Goal: Transaction & Acquisition: Download file/media

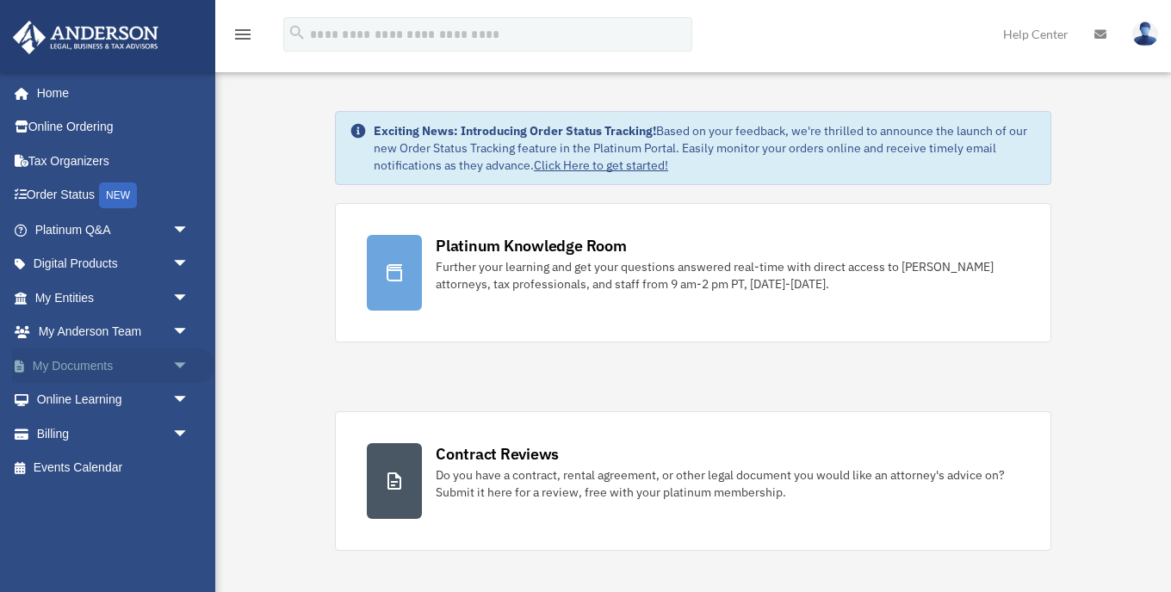
click at [102, 364] on link "My Documents arrow_drop_down" at bounding box center [113, 366] width 203 height 34
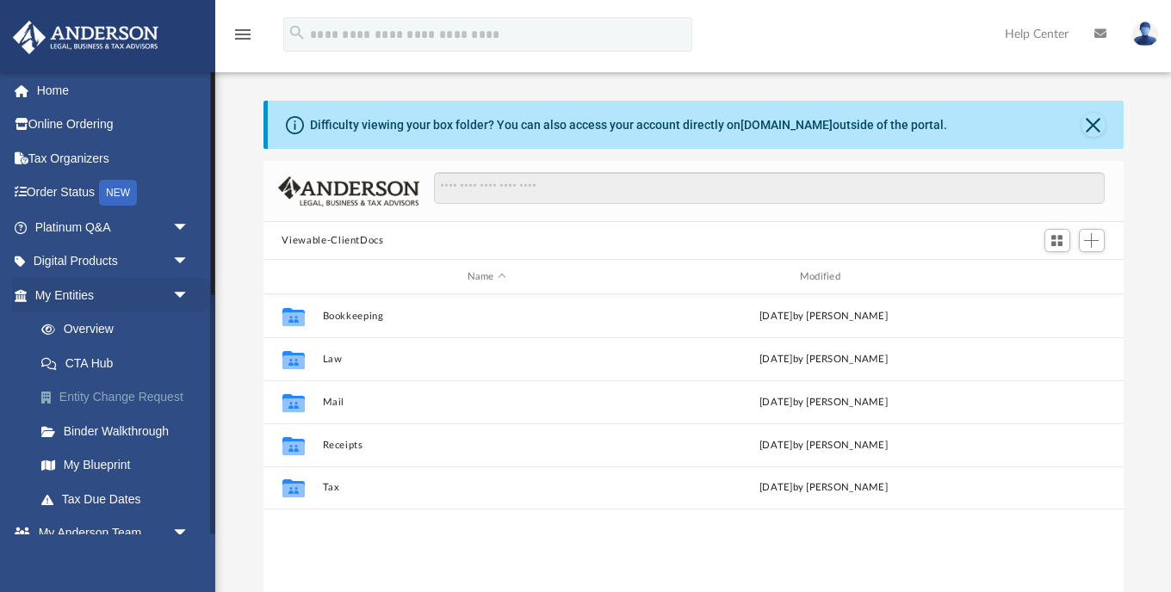
scroll to position [2, 0]
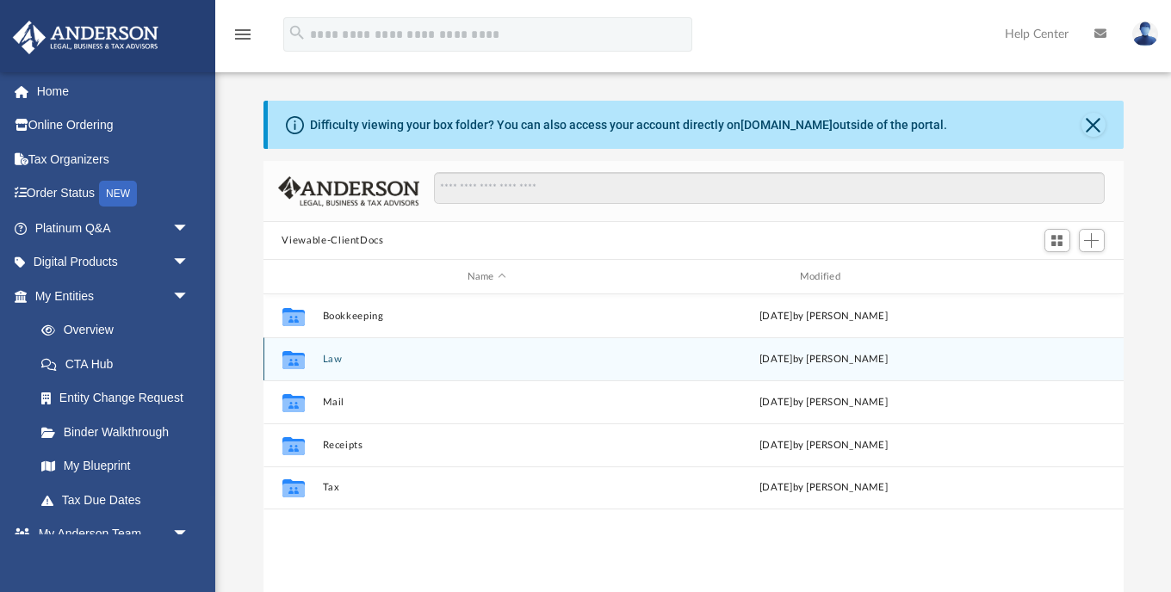
click at [306, 353] on icon "Collaborated Folder" at bounding box center [293, 359] width 28 height 28
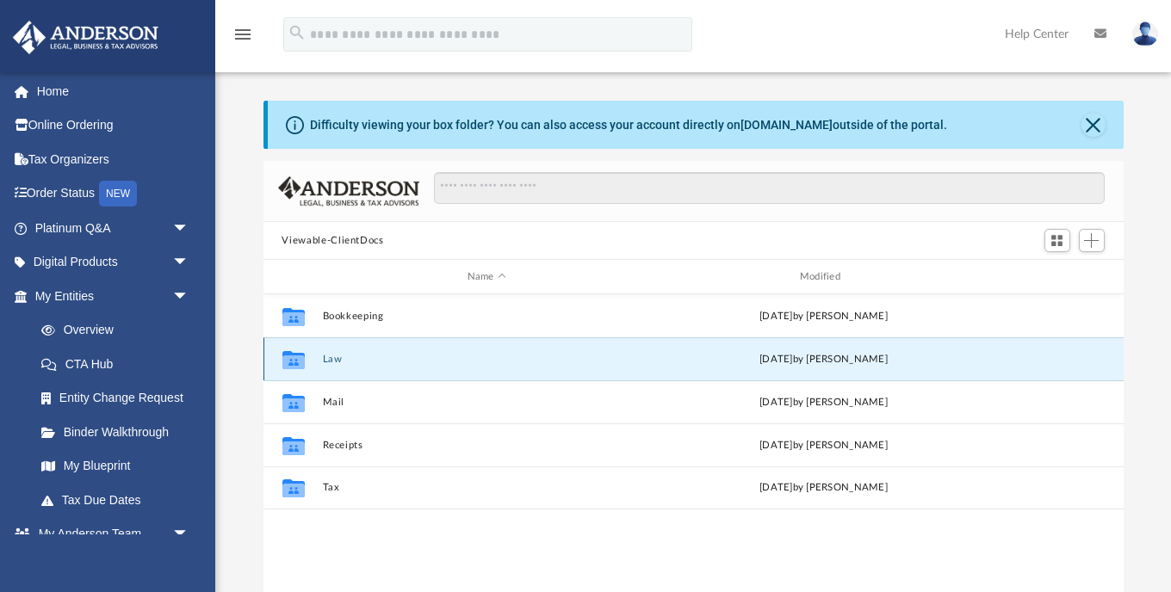
click at [306, 353] on icon "Collaborated Folder" at bounding box center [293, 359] width 28 height 28
click at [292, 360] on icon "grid" at bounding box center [292, 359] width 22 height 18
click at [331, 356] on button "Law" at bounding box center [486, 359] width 329 height 11
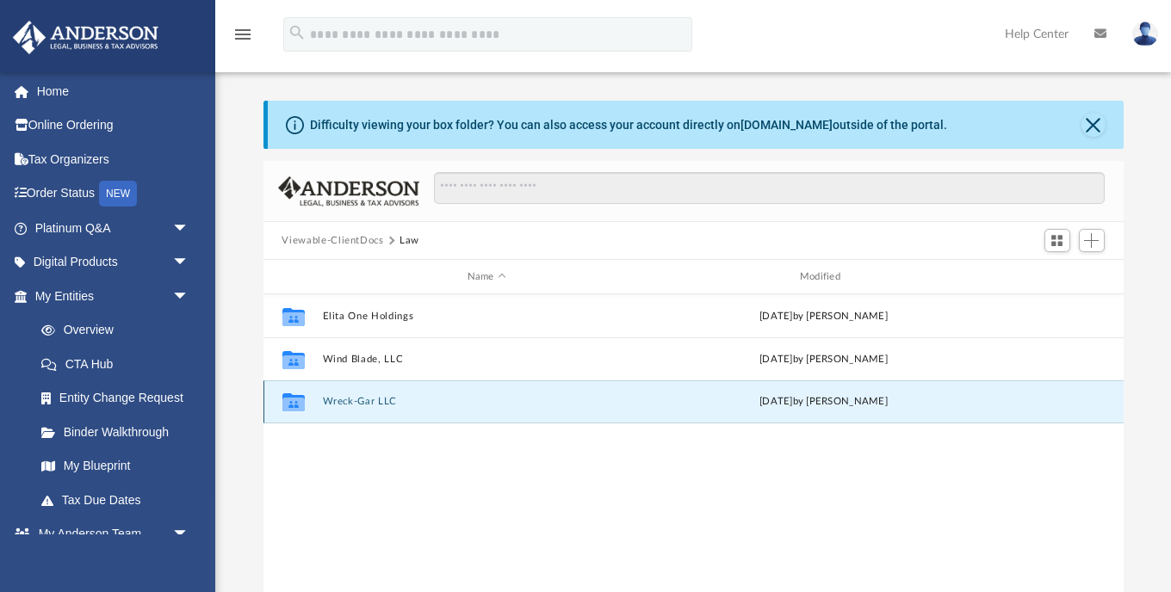
click at [352, 401] on button "Wreck-Gar LLC" at bounding box center [486, 401] width 329 height 11
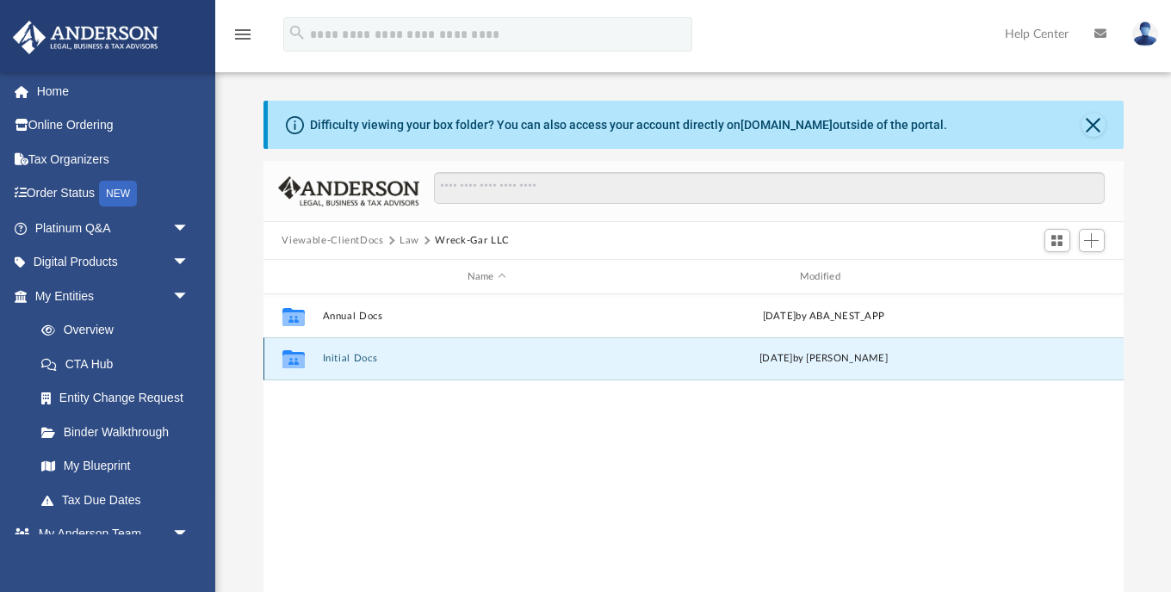
click at [351, 359] on button "Initial Docs" at bounding box center [486, 358] width 329 height 11
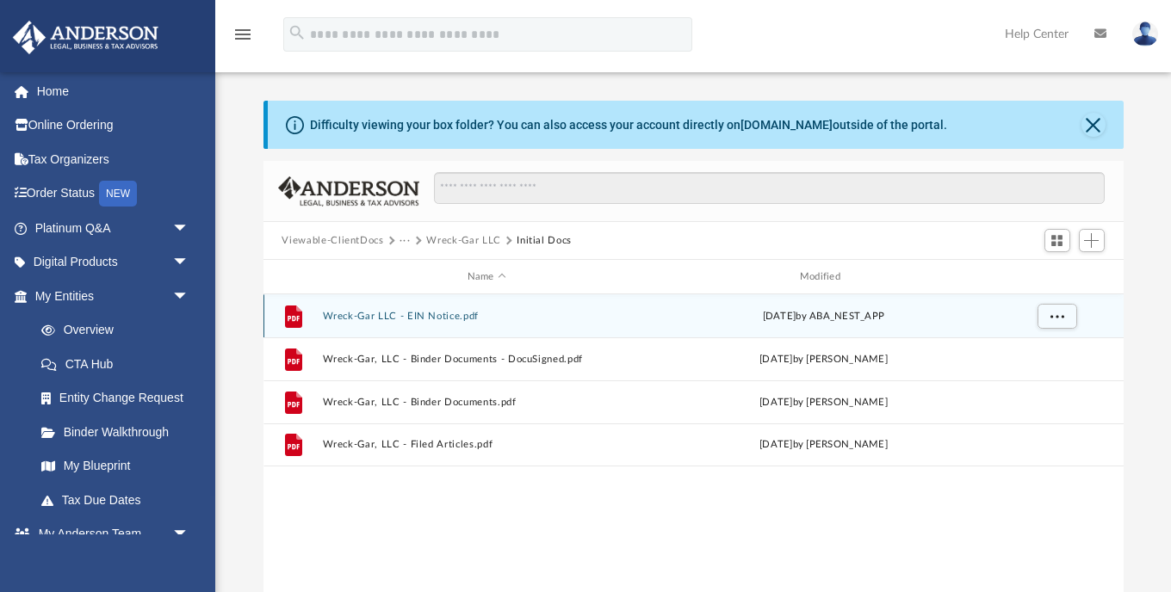
click at [368, 318] on button "Wreck-Gar LLC - EIN Notice.pdf" at bounding box center [486, 316] width 329 height 11
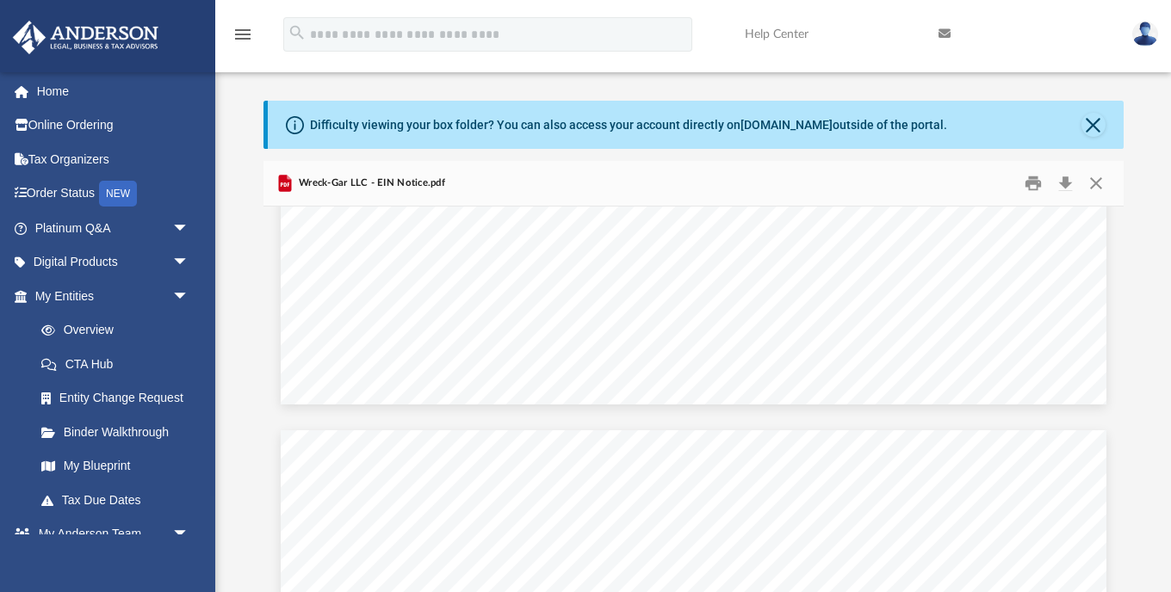
scroll to position [986, 0]
drag, startPoint x: 698, startPoint y: 297, endPoint x: 611, endPoint y: 297, distance: 86.9
drag, startPoint x: 611, startPoint y: 296, endPoint x: 703, endPoint y: 287, distance: 92.6
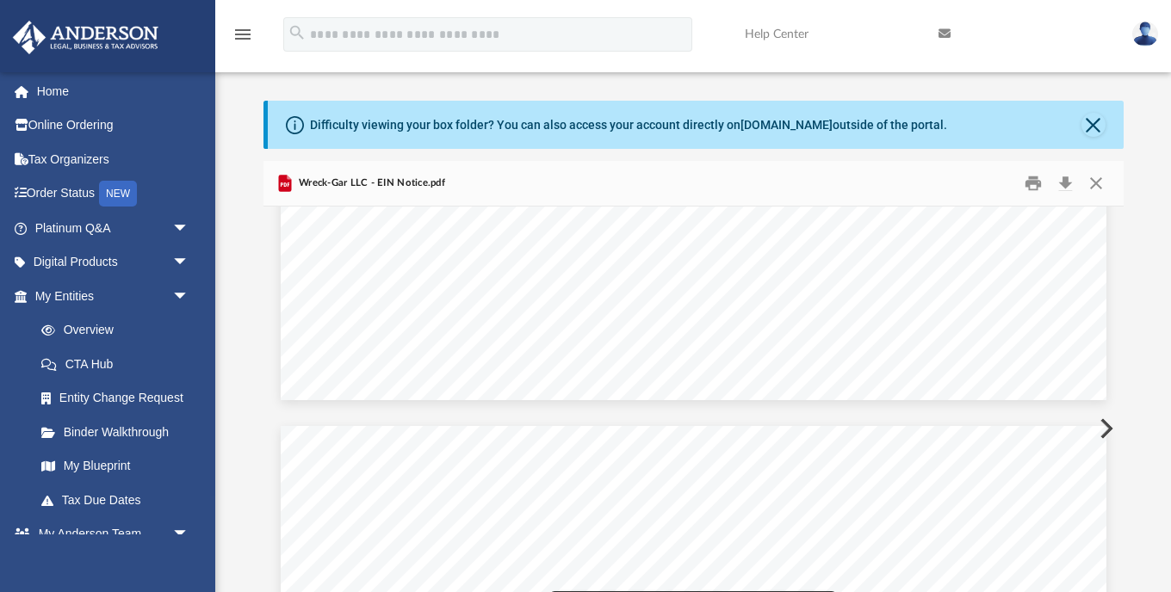
scroll to position [2, 0]
click at [537, 204] on div "Wreck-Gar LLC - EIN Notice.pdf" at bounding box center [693, 184] width 860 height 46
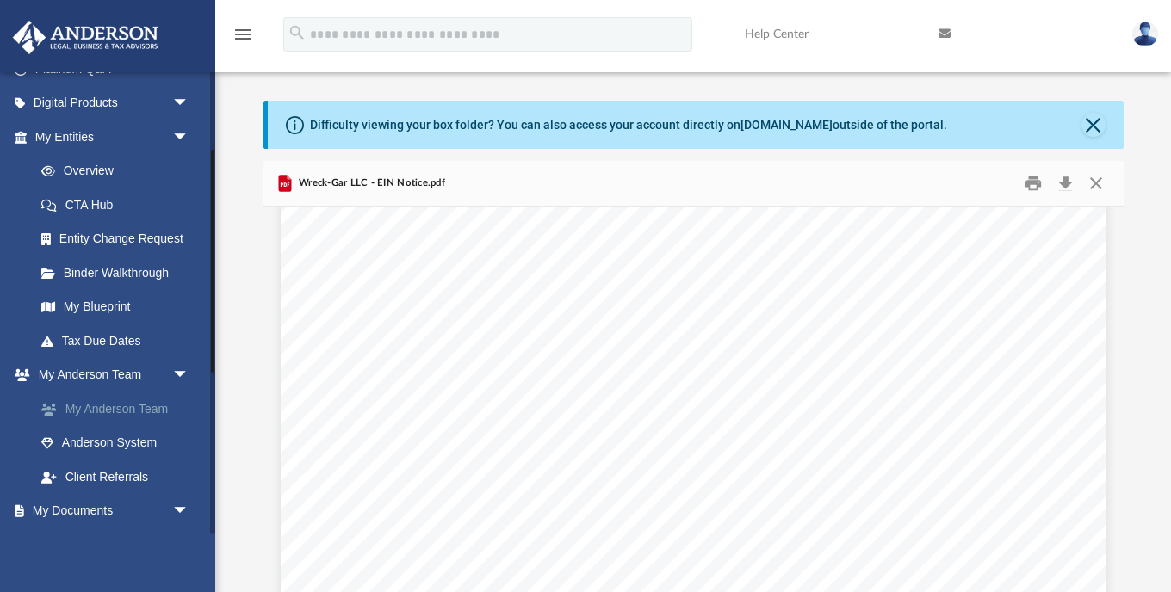
scroll to position [152, 0]
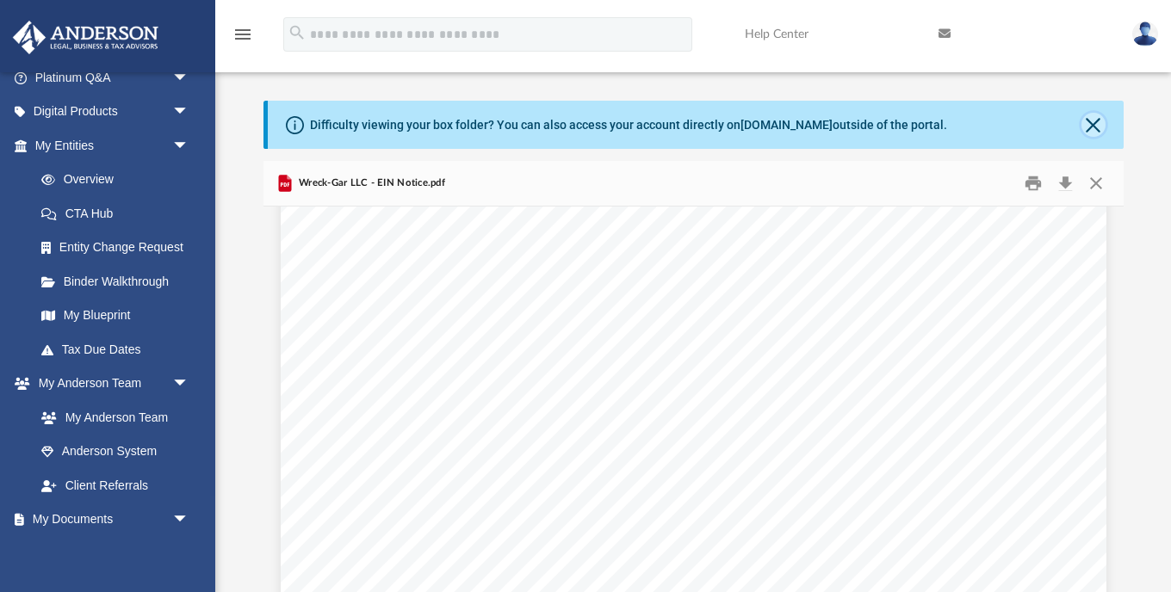
click at [1087, 125] on button "Close" at bounding box center [1093, 125] width 24 height 24
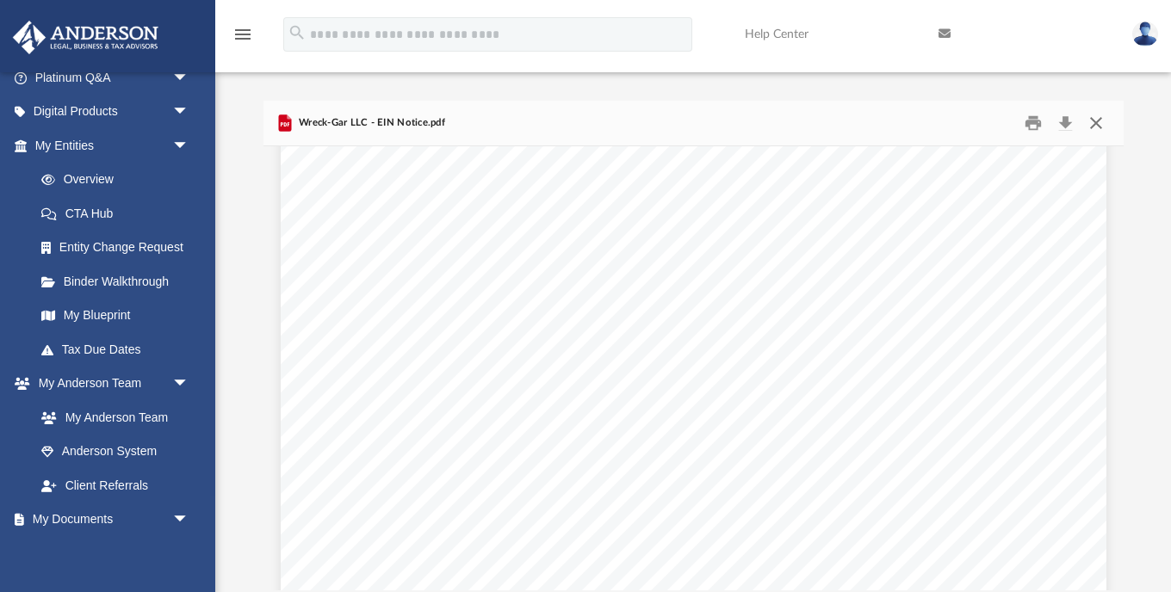
click at [1100, 122] on button "Close" at bounding box center [1095, 123] width 31 height 27
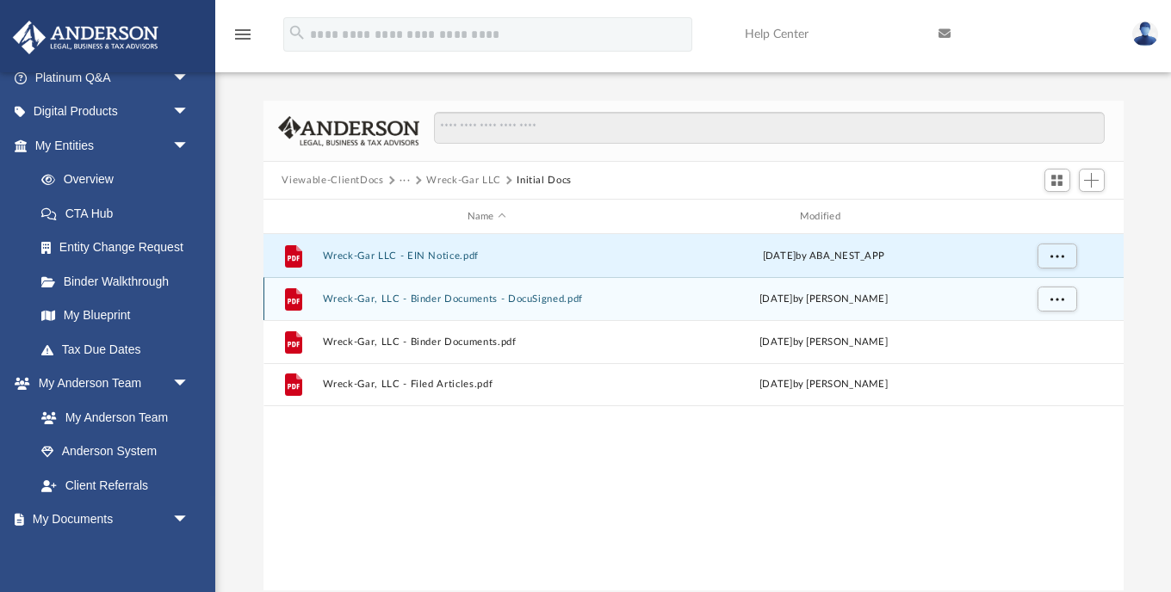
click at [450, 303] on button "Wreck-Gar, LLC - Binder Documents - DocuSigned.pdf" at bounding box center [486, 299] width 329 height 11
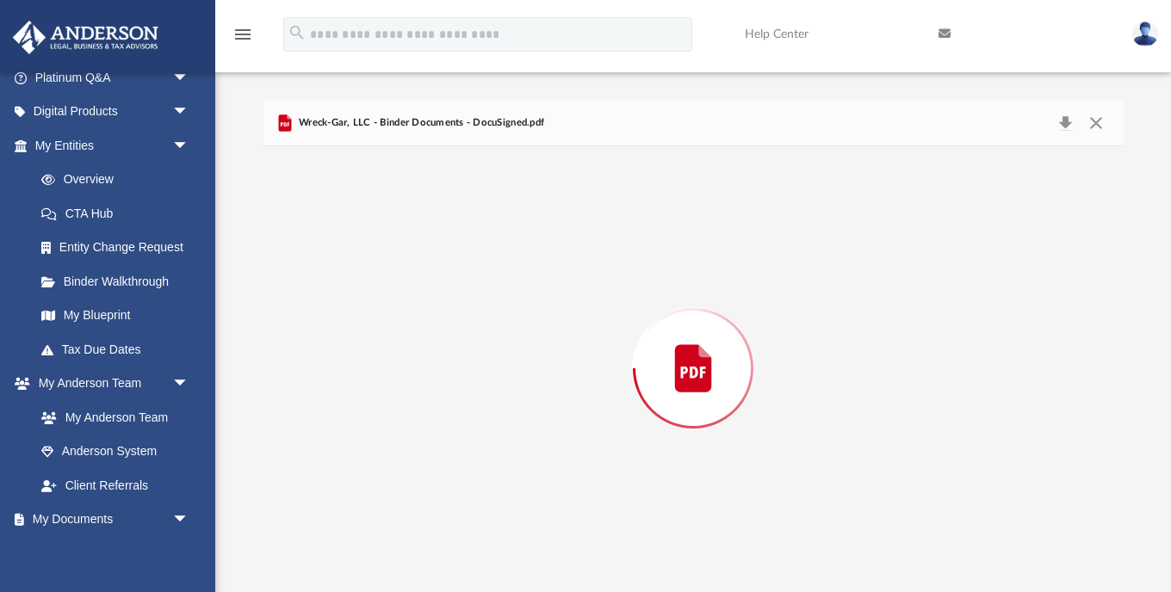
click at [450, 303] on div "Preview" at bounding box center [693, 368] width 860 height 444
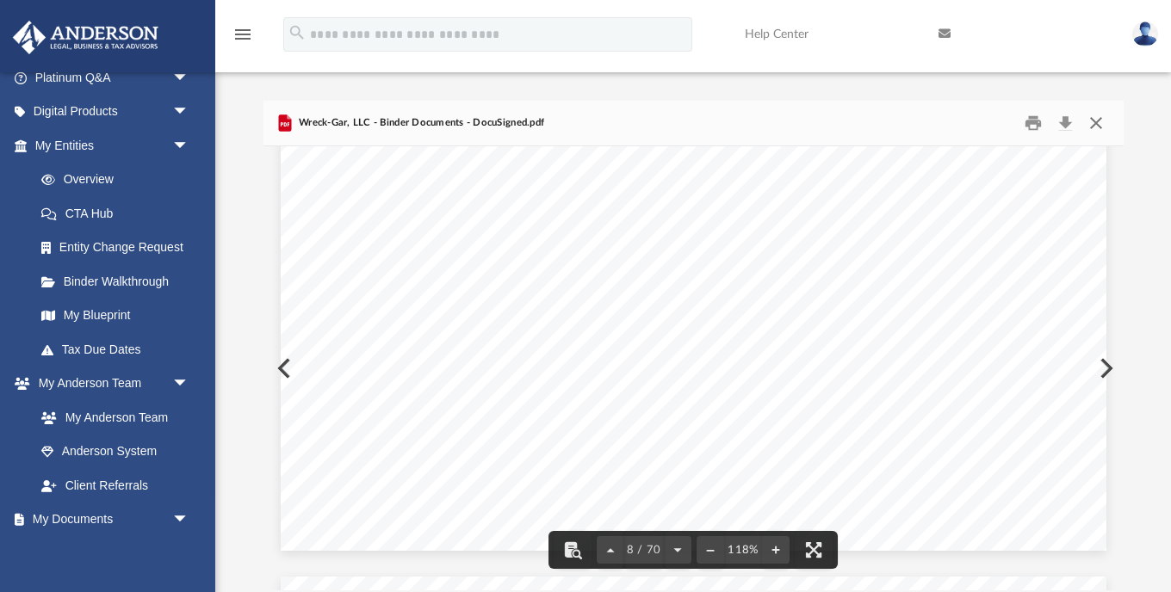
click at [1095, 127] on button "Close" at bounding box center [1095, 123] width 31 height 27
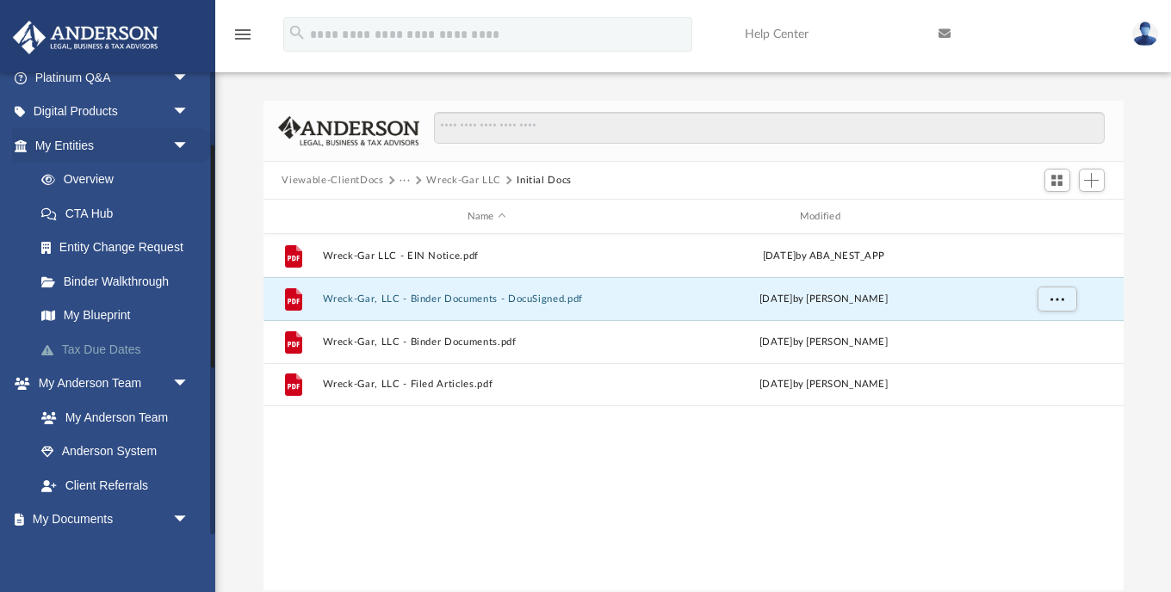
click at [99, 352] on link "Tax Due Dates" at bounding box center [119, 349] width 191 height 34
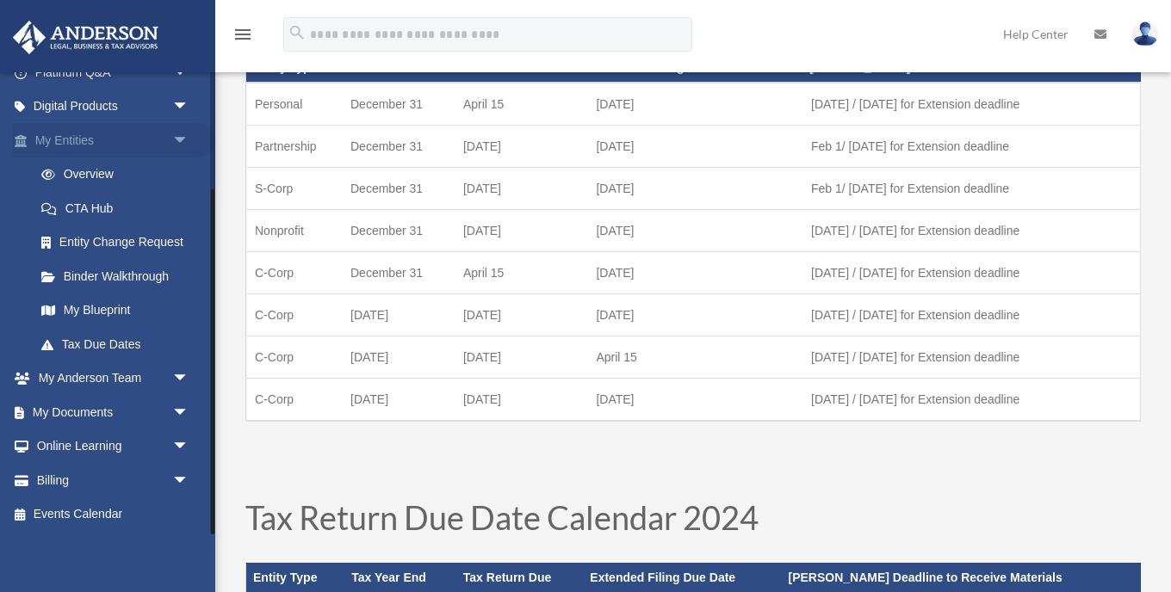
scroll to position [138, 0]
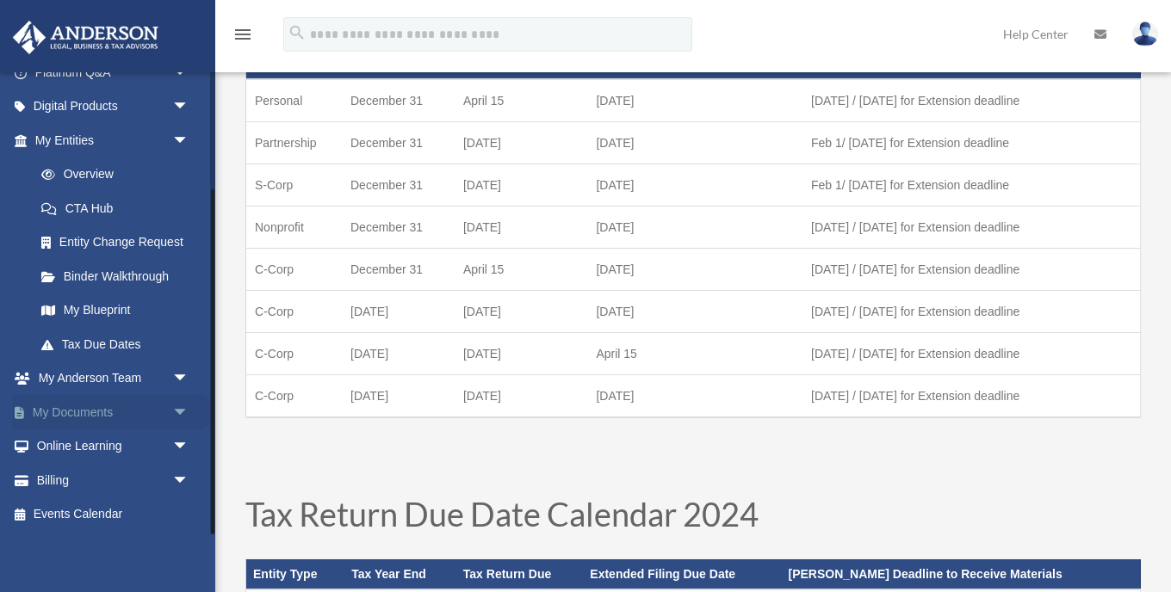
click at [55, 408] on link "My Documents arrow_drop_down" at bounding box center [113, 412] width 203 height 34
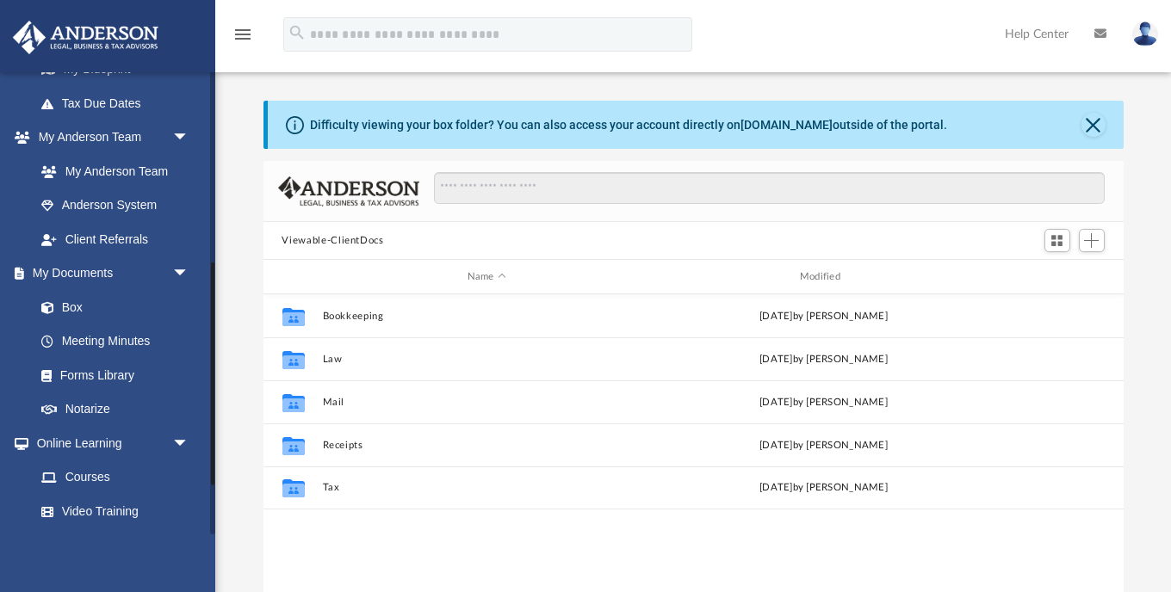
scroll to position [403, 0]
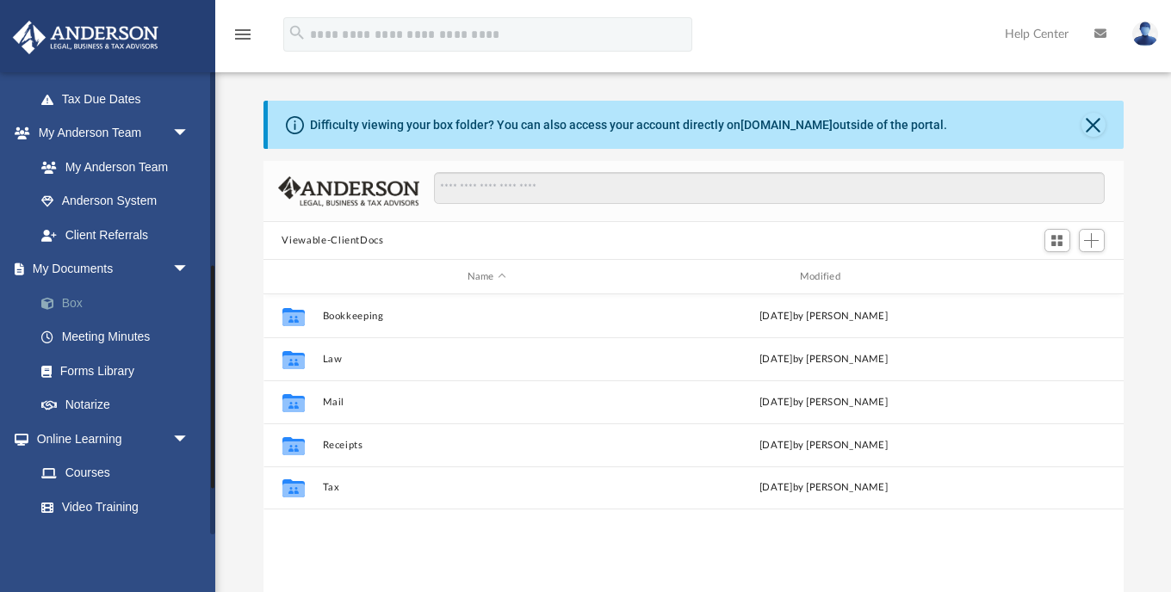
click at [72, 306] on link "Box" at bounding box center [119, 303] width 191 height 34
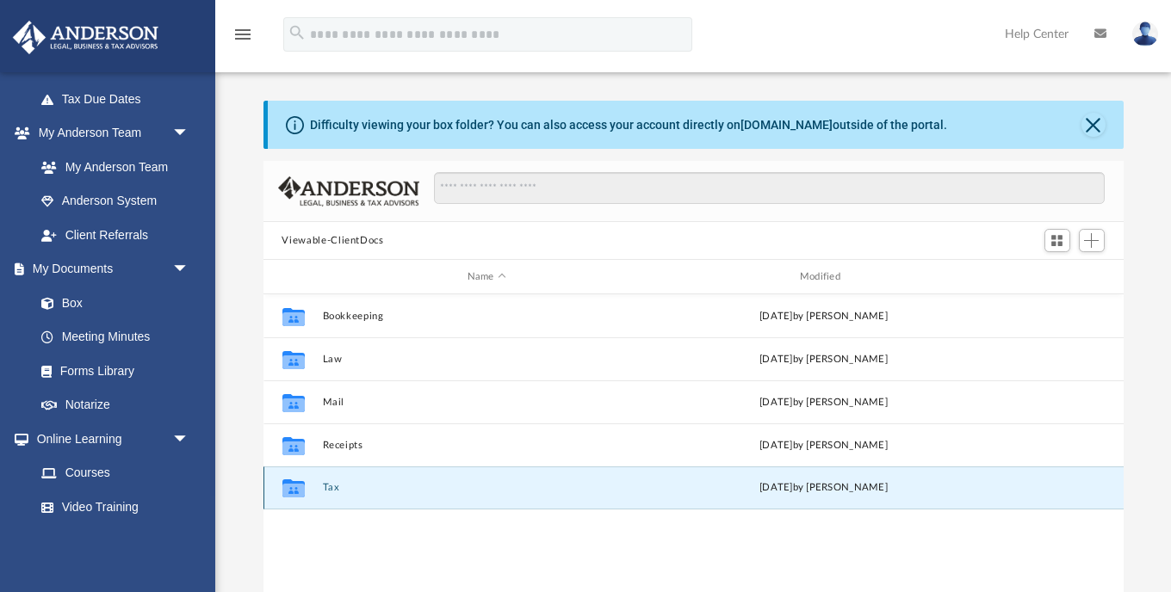
click at [345, 492] on button "Tax" at bounding box center [486, 487] width 329 height 11
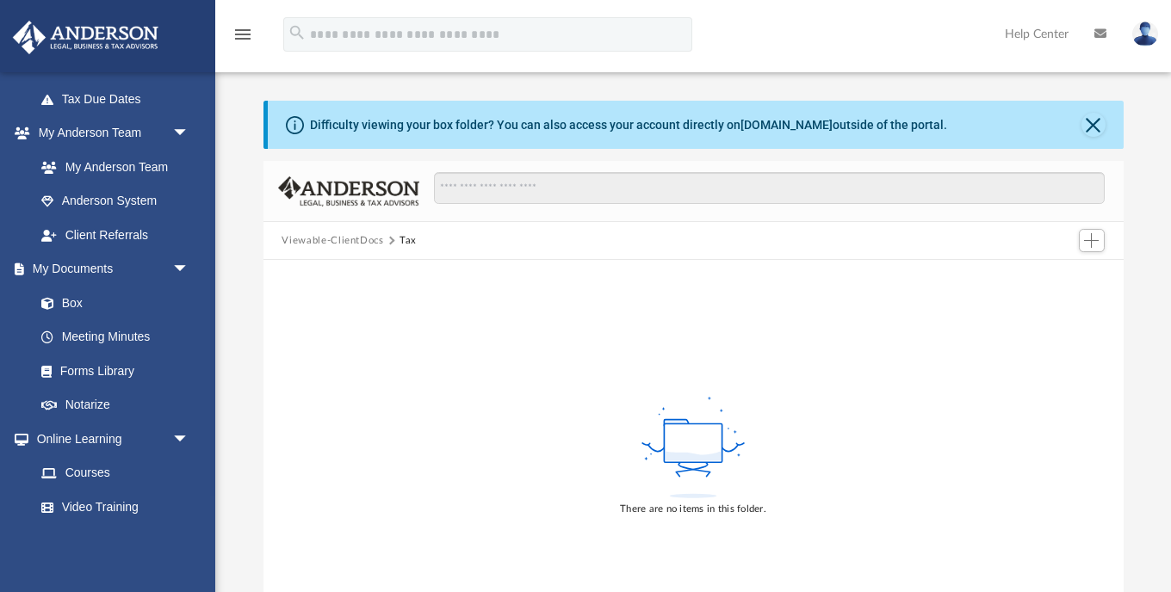
click at [348, 241] on button "Viewable-ClientDocs" at bounding box center [332, 240] width 102 height 15
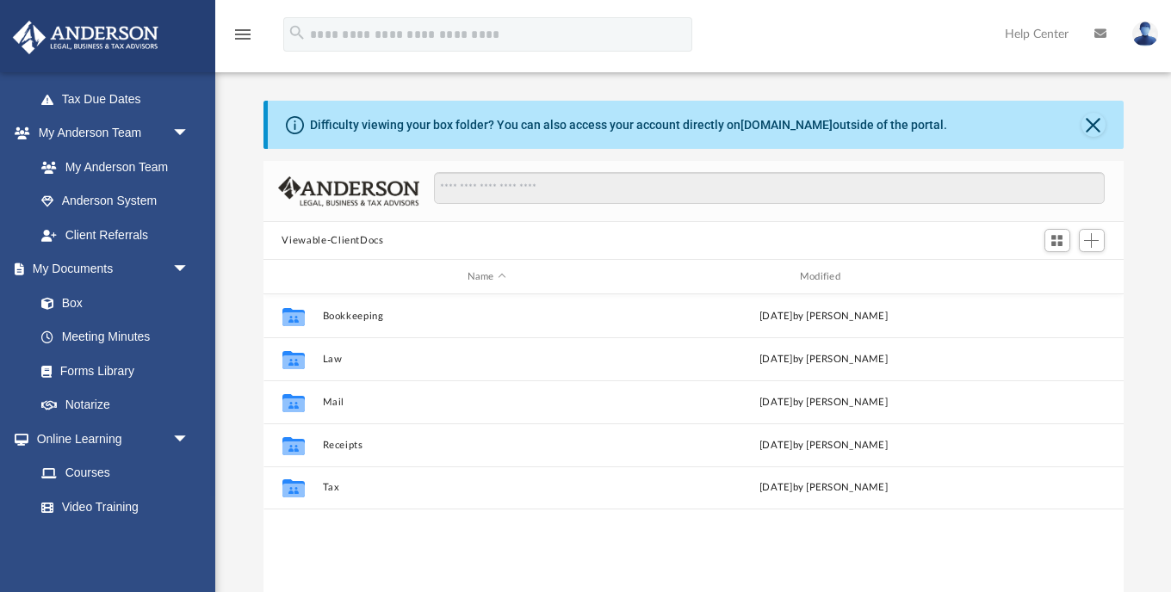
scroll to position [392, 860]
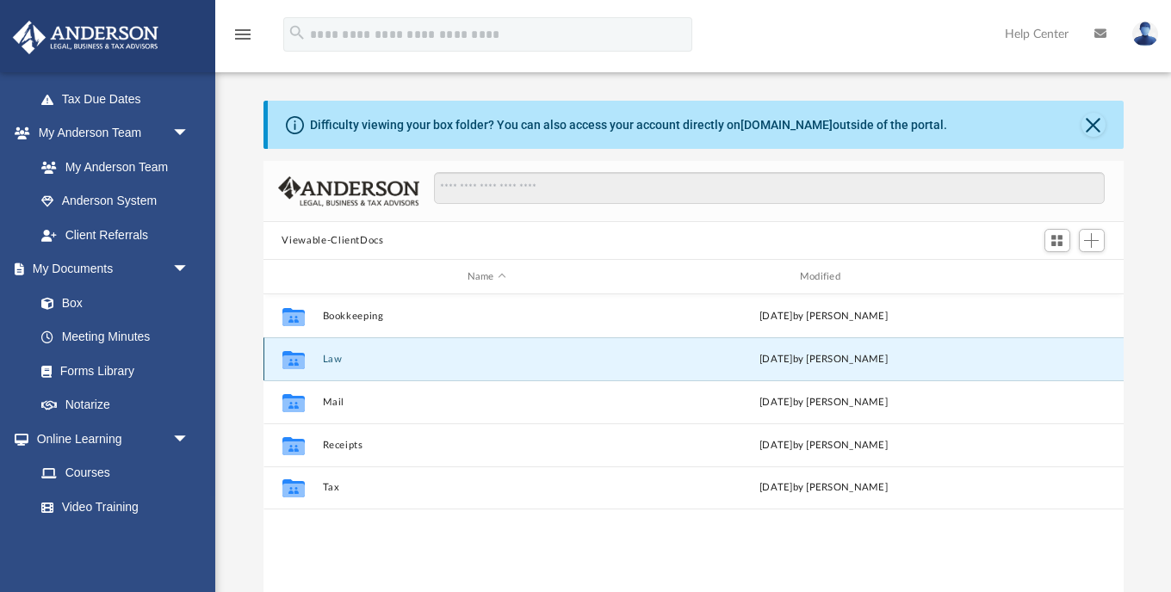
click at [330, 355] on button "Law" at bounding box center [486, 359] width 329 height 11
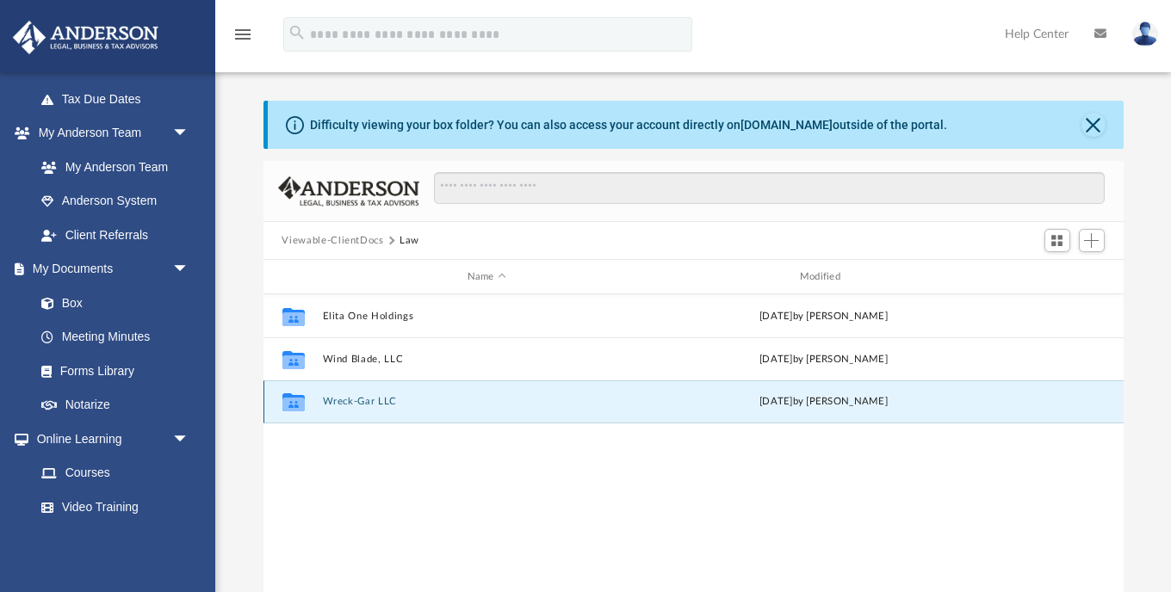
click at [353, 405] on button "Wreck-Gar LLC" at bounding box center [486, 401] width 329 height 11
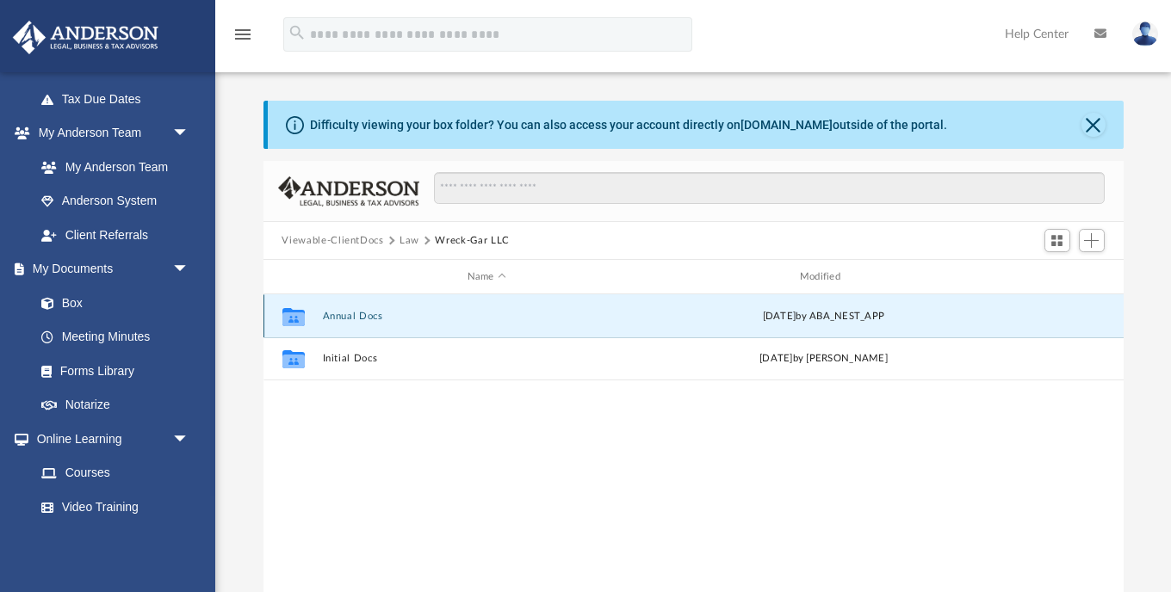
click at [350, 321] on button "Annual Docs" at bounding box center [486, 316] width 329 height 11
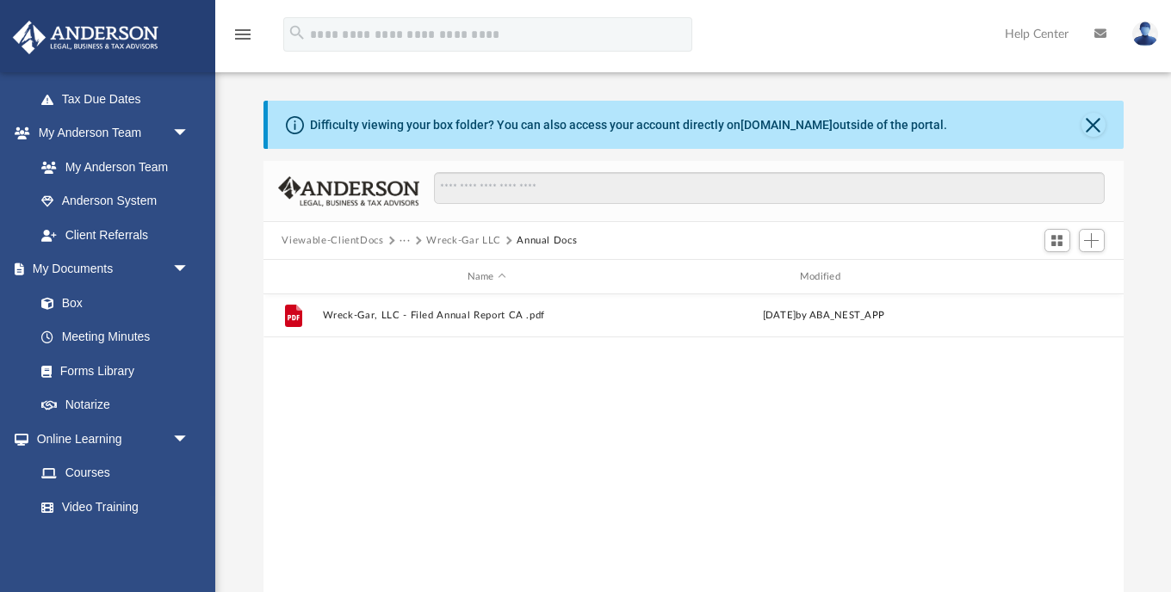
click at [463, 237] on button "Wreck-Gar LLC" at bounding box center [463, 240] width 74 height 15
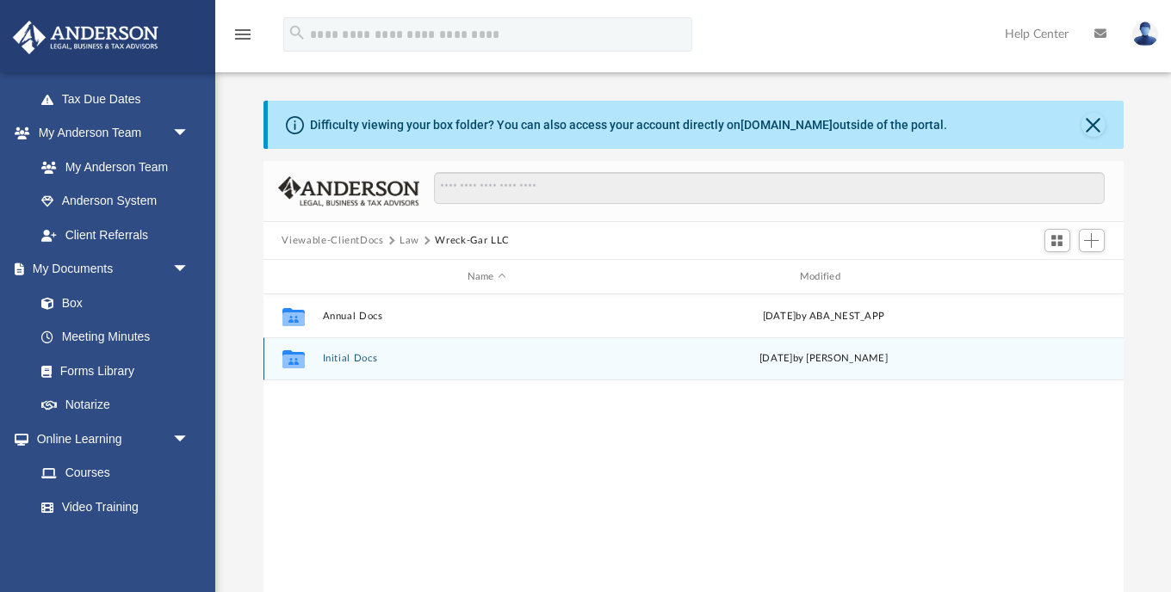
click at [327, 356] on button "Initial Docs" at bounding box center [486, 358] width 329 height 11
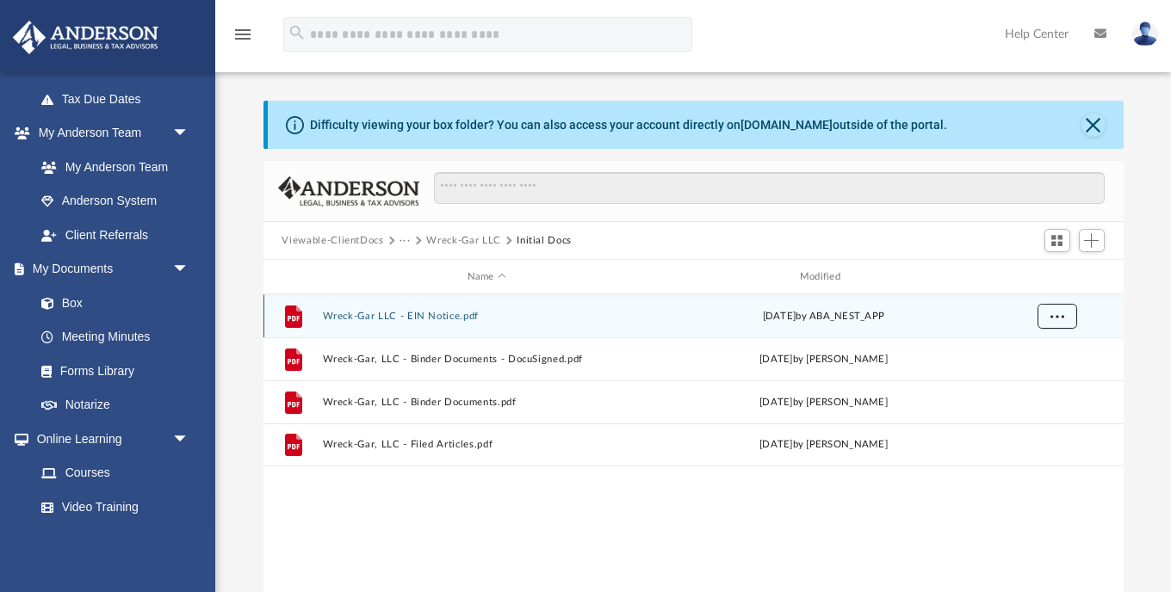
click at [1050, 318] on span "More options" at bounding box center [1056, 315] width 14 height 9
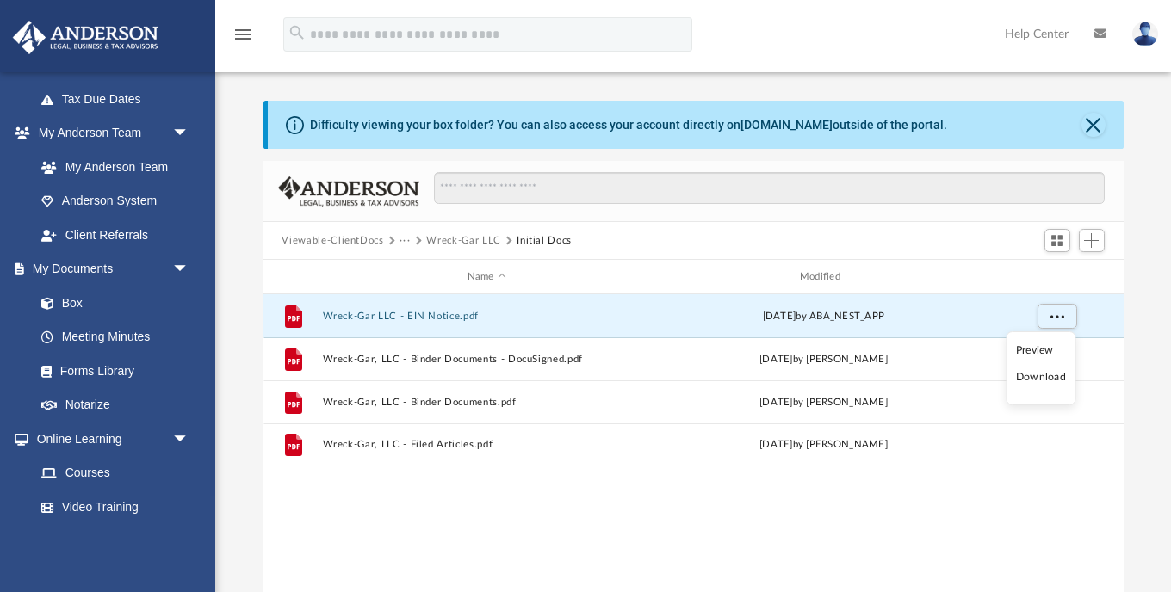
click at [1036, 378] on li "Download" at bounding box center [1041, 377] width 50 height 18
